Goal: Use online tool/utility: Utilize a website feature to perform a specific function

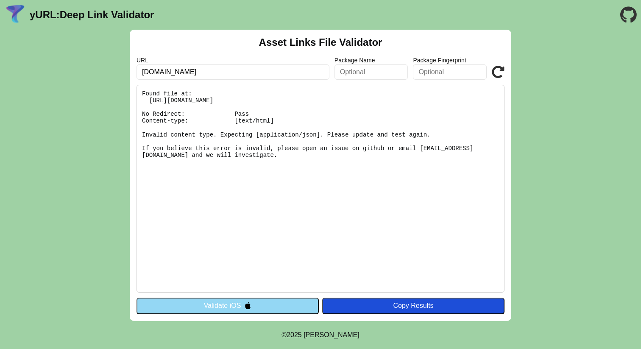
click at [289, 303] on button "Validate iOS" at bounding box center [228, 306] width 182 height 16
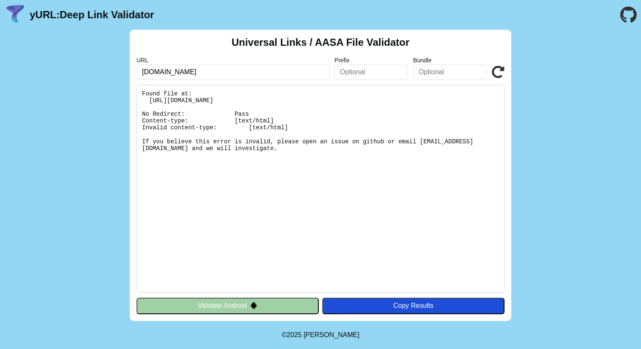
click at [228, 72] on input "app.mynazza.com" at bounding box center [233, 71] width 193 height 15
type input "[DOMAIN_NAME]"
click at [278, 311] on button "Validate Android" at bounding box center [228, 306] width 182 height 16
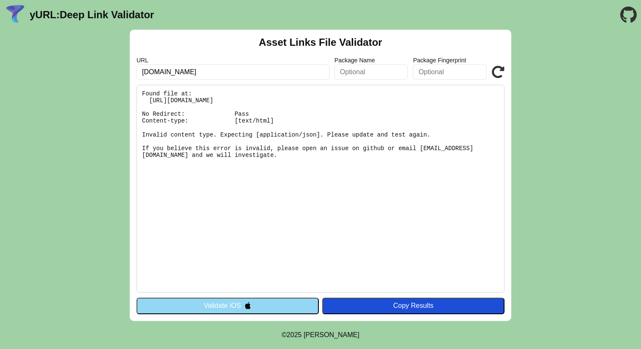
click at [203, 71] on input "app.mynazza.com" at bounding box center [233, 71] width 193 height 15
type input "[DOMAIN_NAME]"
click at [497, 69] on icon at bounding box center [498, 72] width 13 height 13
